Goal: Transaction & Acquisition: Purchase product/service

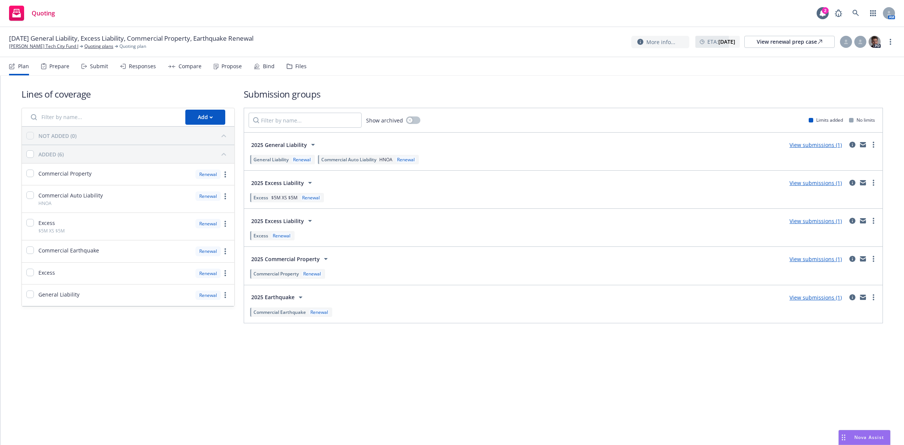
click at [101, 63] on div "Submit" at bounding box center [99, 66] width 18 height 6
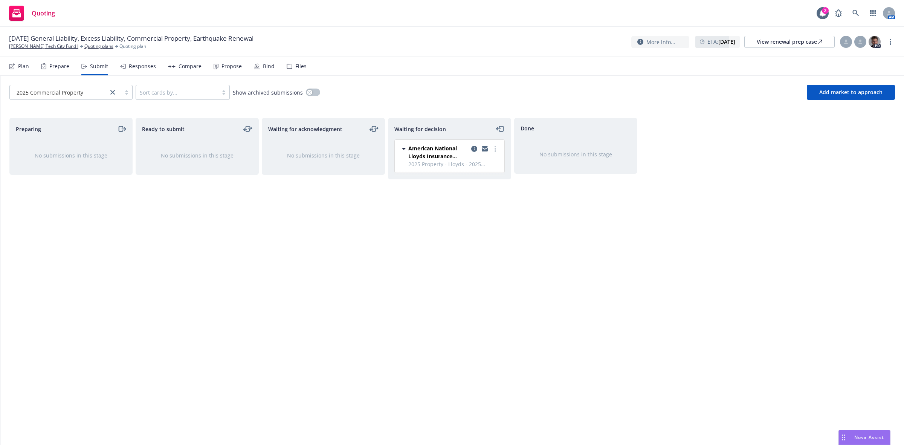
click at [460, 164] on span "2025 Property - Lloyds - 2025 Commercial Property" at bounding box center [454, 164] width 92 height 8
click at [424, 153] on span "American National Lloyds Insurance Company" at bounding box center [438, 152] width 60 height 16
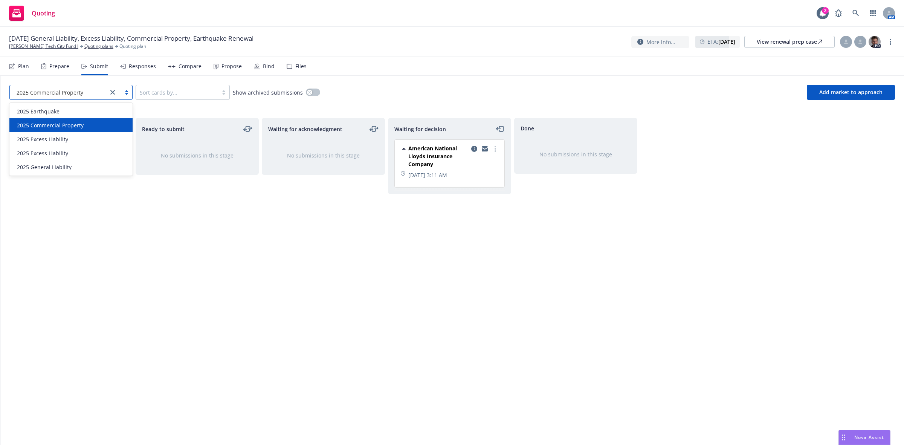
click at [128, 93] on div at bounding box center [120, 92] width 24 height 9
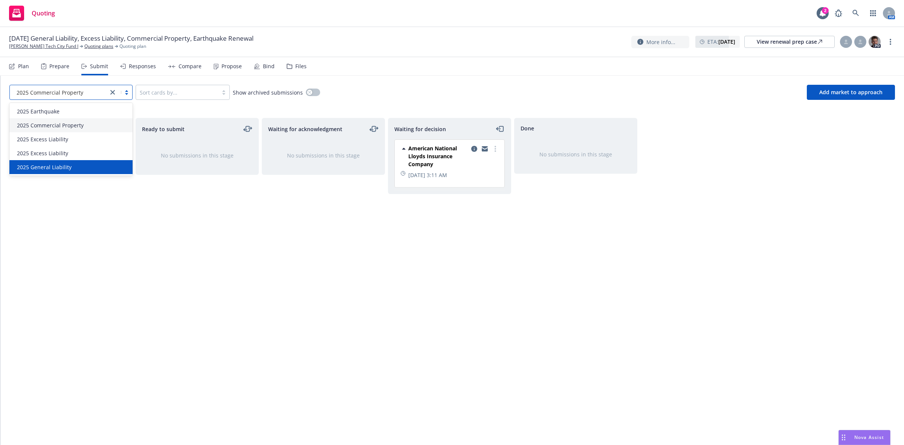
click at [72, 165] on div "2025 General Liability" at bounding box center [71, 167] width 114 height 8
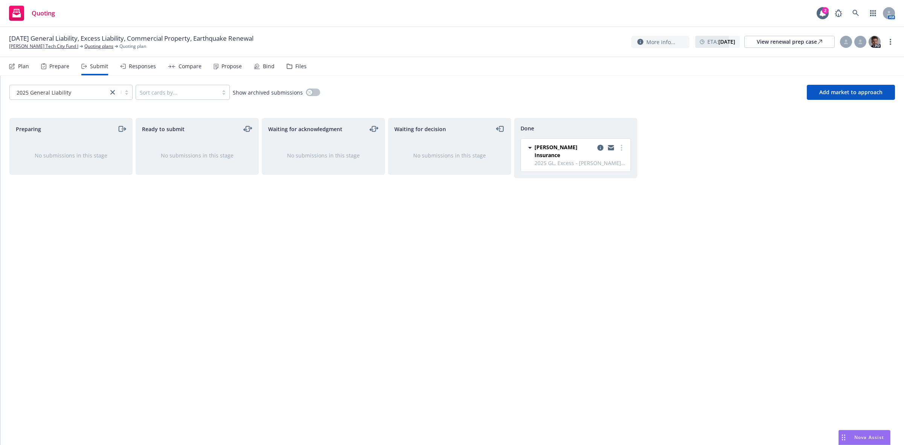
click at [140, 69] on div "Responses" at bounding box center [142, 66] width 27 height 6
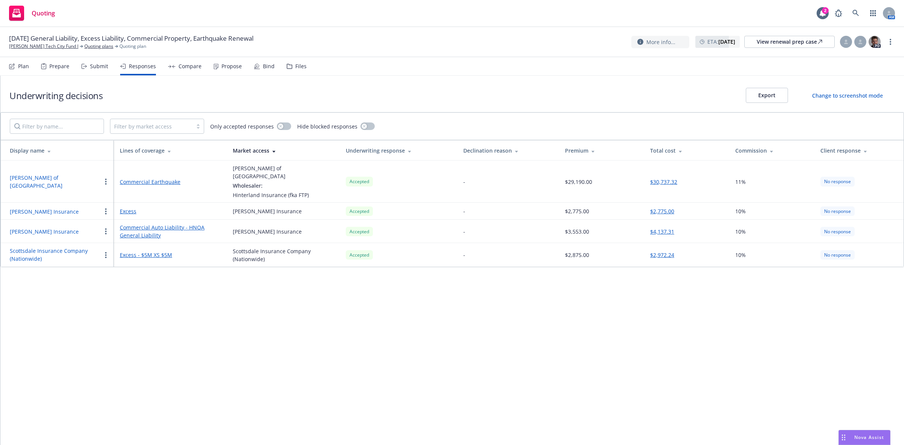
click at [221, 68] on div "Propose" at bounding box center [231, 66] width 20 height 6
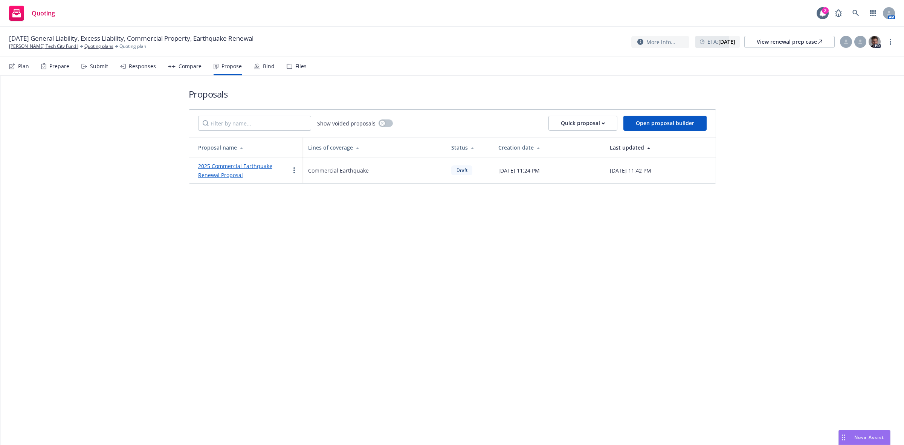
click at [225, 172] on link "2025 Commercial Earthquake Renewal Proposal" at bounding box center [235, 170] width 74 height 16
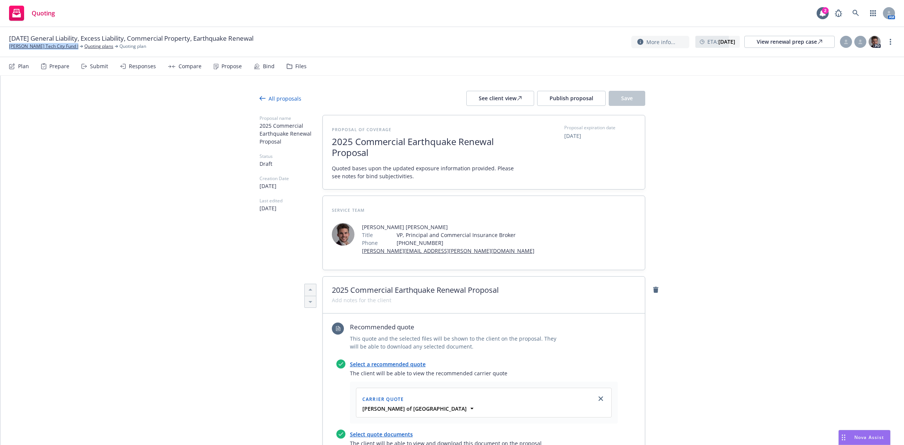
drag, startPoint x: 74, startPoint y: 48, endPoint x: 8, endPoint y: 55, distance: 66.6
click at [8, 55] on div "[DATE] General Liability, Excess Liability, Commercial Property, Earthquake Ren…" at bounding box center [452, 42] width 904 height 30
copy link "[PERSON_NAME] Tech City Fund I"
type textarea "x"
